Goal: Information Seeking & Learning: Learn about a topic

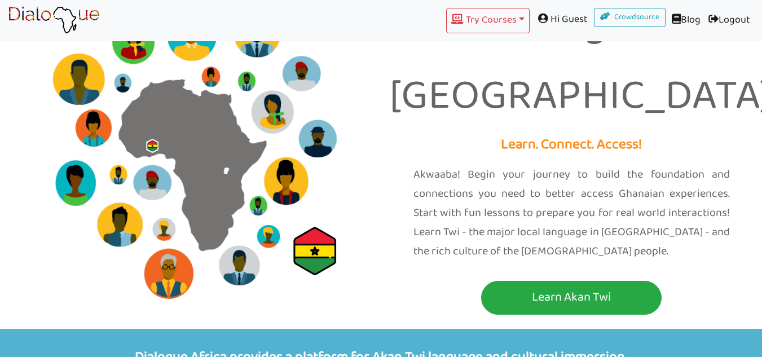
scroll to position [50, 0]
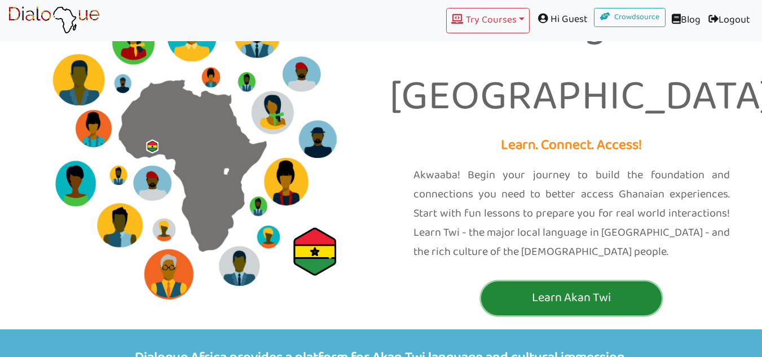
click at [571, 288] on p "Learn Akan Twi" at bounding box center [571, 298] width 175 height 21
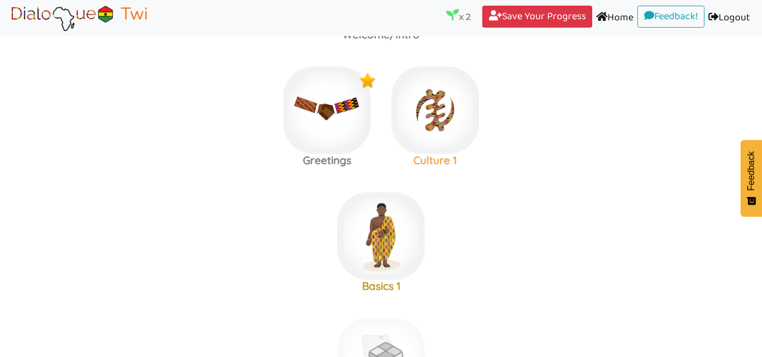
scroll to position [120, 0]
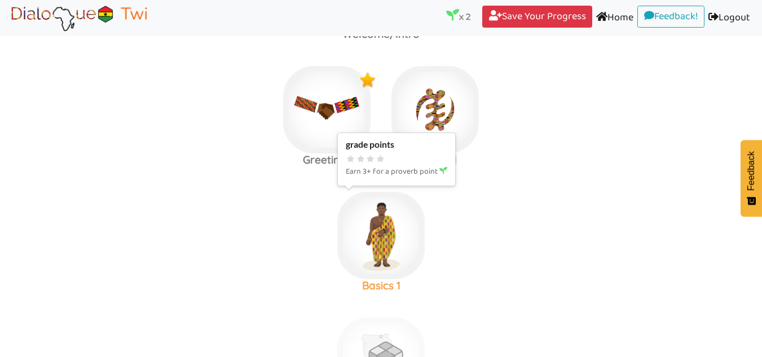
click at [399, 236] on img at bounding box center [380, 235] width 87 height 87
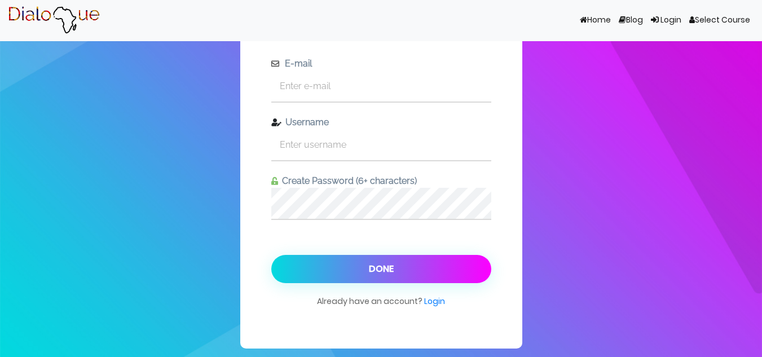
scroll to position [42, 0]
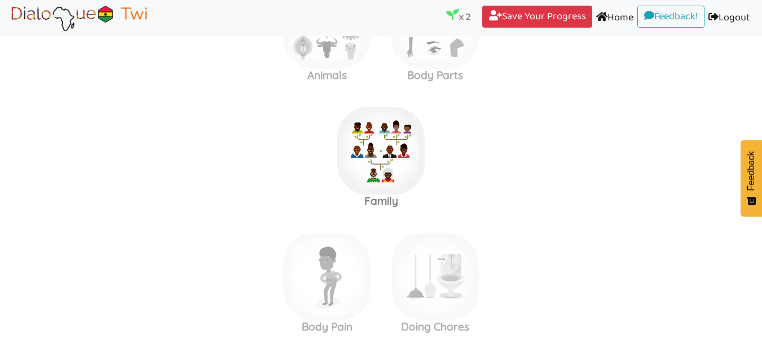
scroll to position [1742, 0]
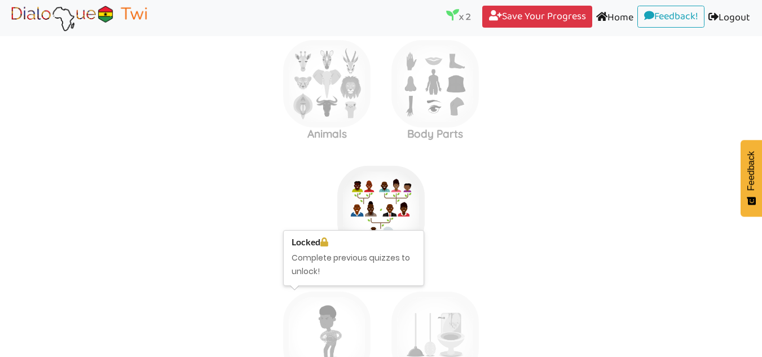
scroll to position [1780, 0]
